Goal: Communication & Community: Answer question/provide support

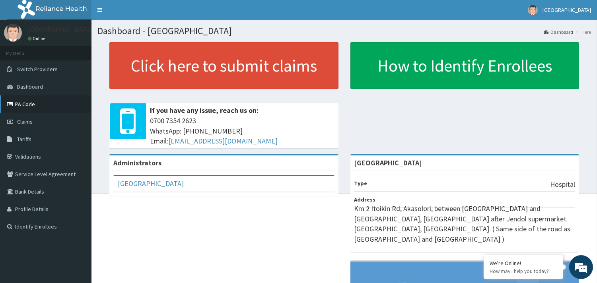
click at [39, 107] on link "PA Code" at bounding box center [45, 103] width 91 height 17
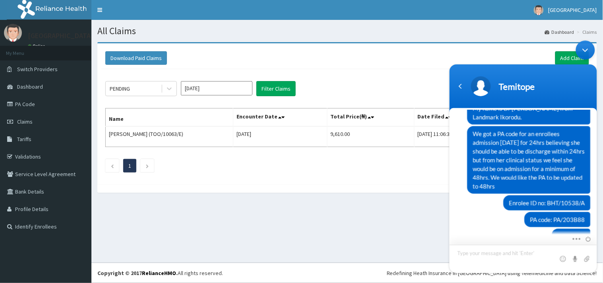
scroll to position [1443, 0]
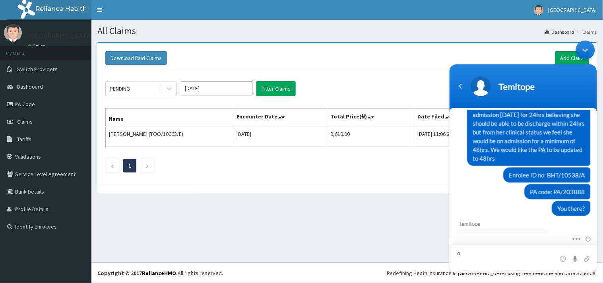
type textarea "ok"
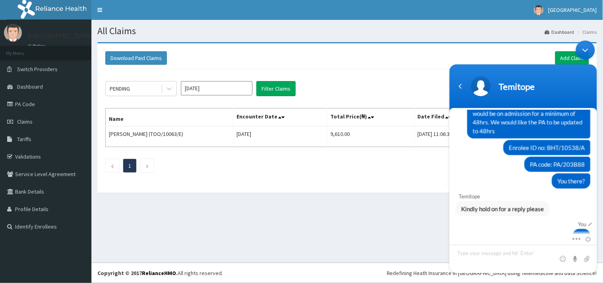
click at [505, 221] on div "You" at bounding box center [523, 224] width 128 height 6
click at [486, 256] on textarea "Type your message and hit 'Enter'" at bounding box center [522, 258] width 147 height 28
type textarea "Still here"
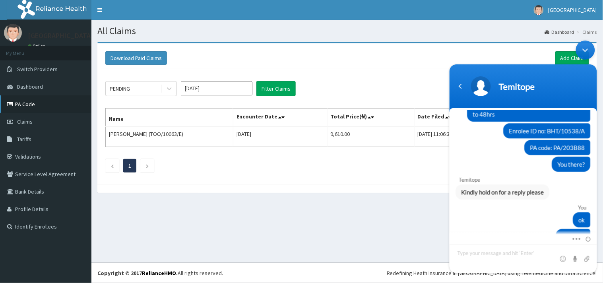
click at [47, 106] on link "PA Code" at bounding box center [45, 103] width 91 height 17
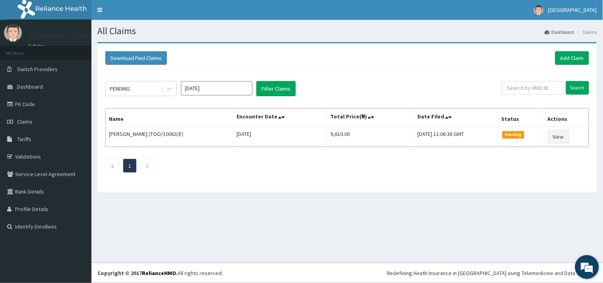
click at [593, 272] on em at bounding box center [586, 266] width 21 height 21
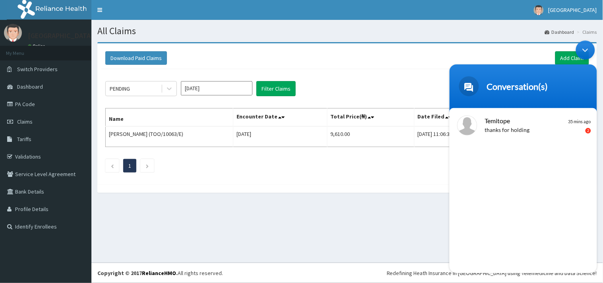
click at [512, 192] on div "Temitope thanks for holding 35 mins ago 2" at bounding box center [522, 190] width 147 height 165
click at [545, 213] on div "Temitope thanks for holding 35 mins ago 2" at bounding box center [522, 190] width 147 height 165
click at [472, 90] on span at bounding box center [469, 86] width 20 height 20
click at [516, 132] on p "thanks for holding" at bounding box center [535, 130] width 100 height 9
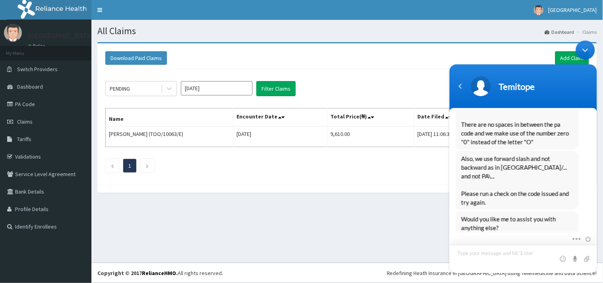
scroll to position [1540, 0]
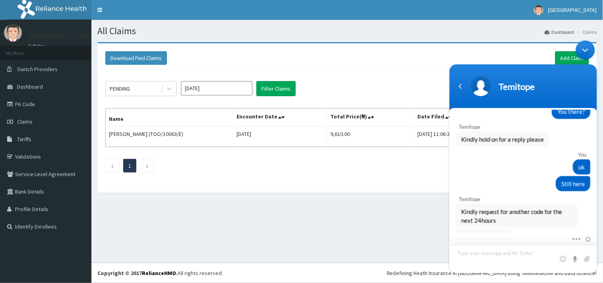
click at [502, 258] on textarea "Type your message and hit 'Enter'" at bounding box center [522, 258] width 147 height 28
type textarea "A"
type textarea "S"
type textarea "Ok . That will be done"
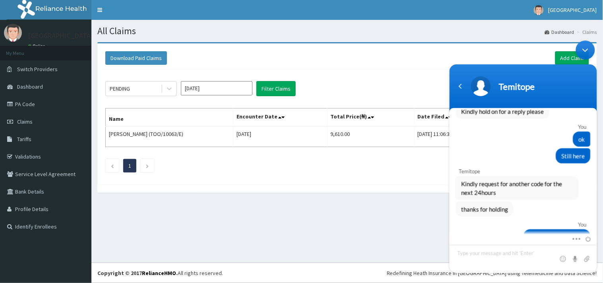
click at [586, 49] on div "Minimize live chat window" at bounding box center [585, 49] width 19 height 19
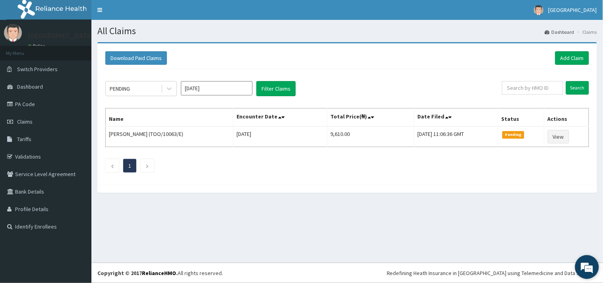
click at [585, 268] on em at bounding box center [586, 266] width 21 height 21
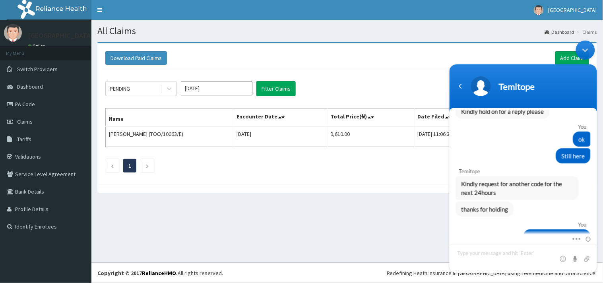
click at [581, 46] on div "Minimize live chat window" at bounding box center [585, 49] width 19 height 19
